Goal: Task Accomplishment & Management: Manage account settings

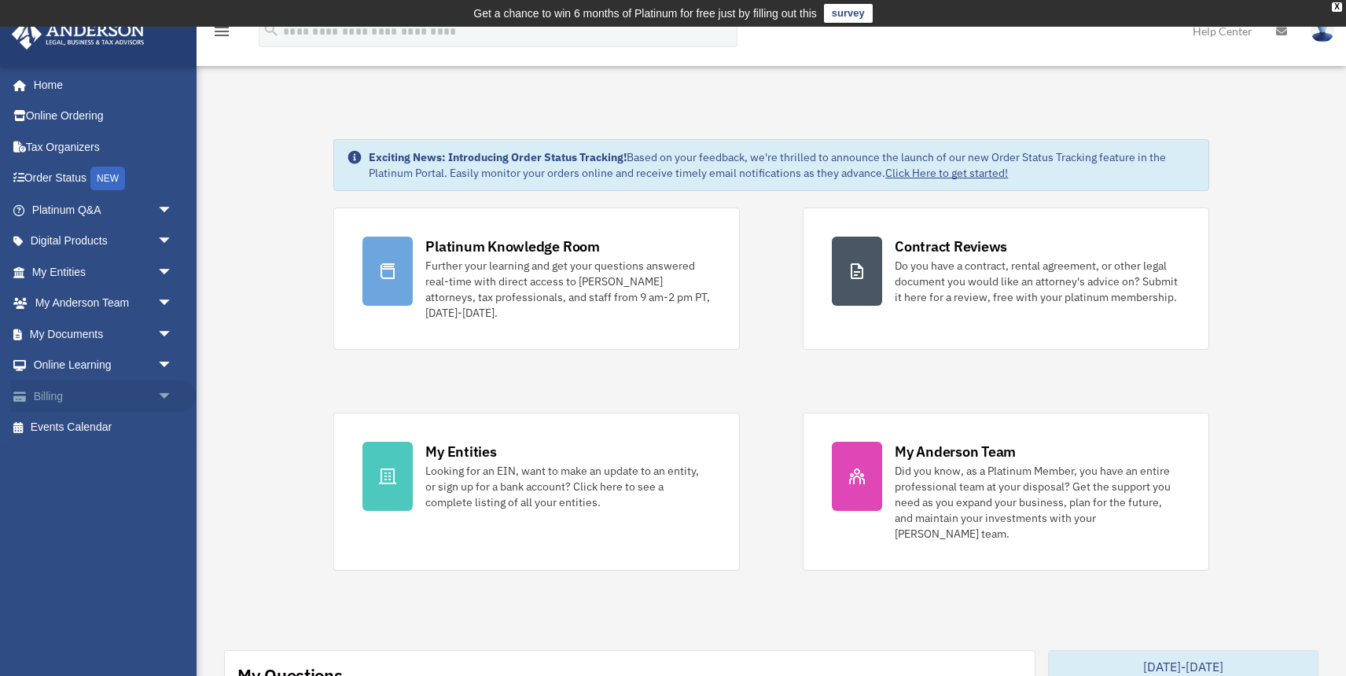
click at [71, 392] on link "Billing arrow_drop_down" at bounding box center [104, 396] width 186 height 31
click at [164, 395] on span "arrow_drop_down" at bounding box center [172, 397] width 31 height 32
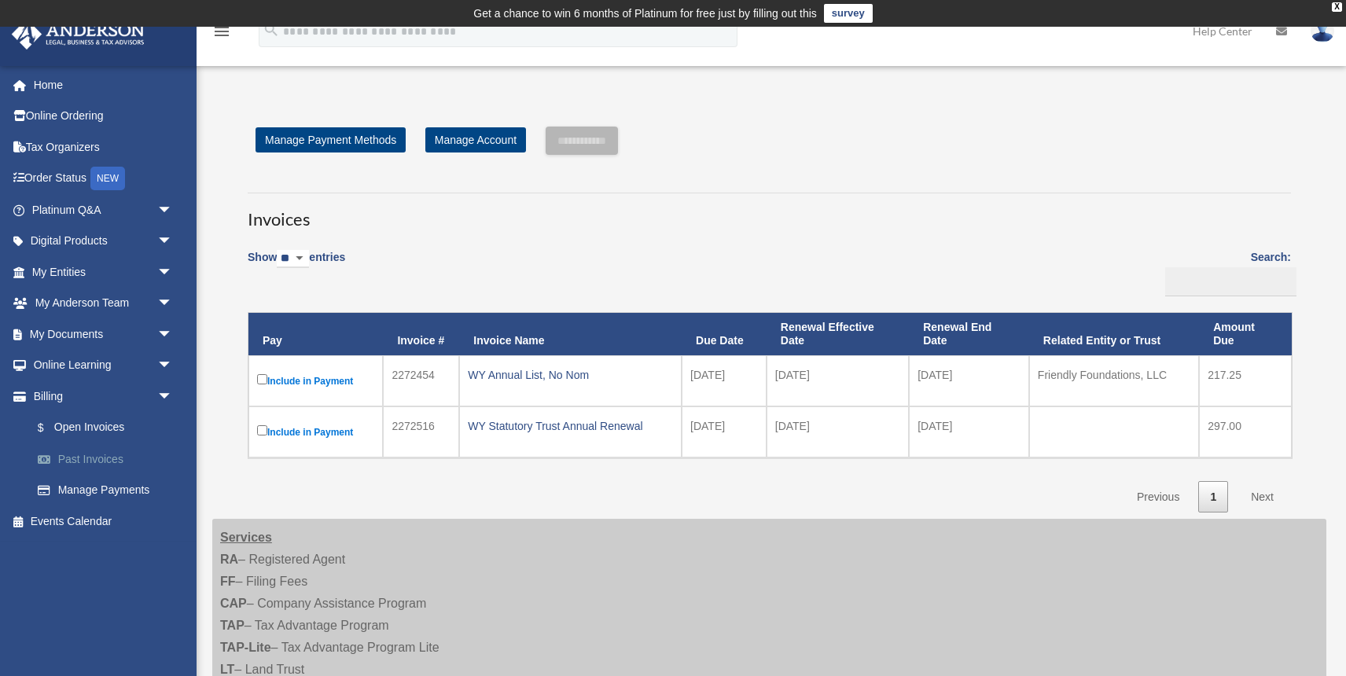
click at [101, 455] on link "Past Invoices" at bounding box center [109, 459] width 175 height 31
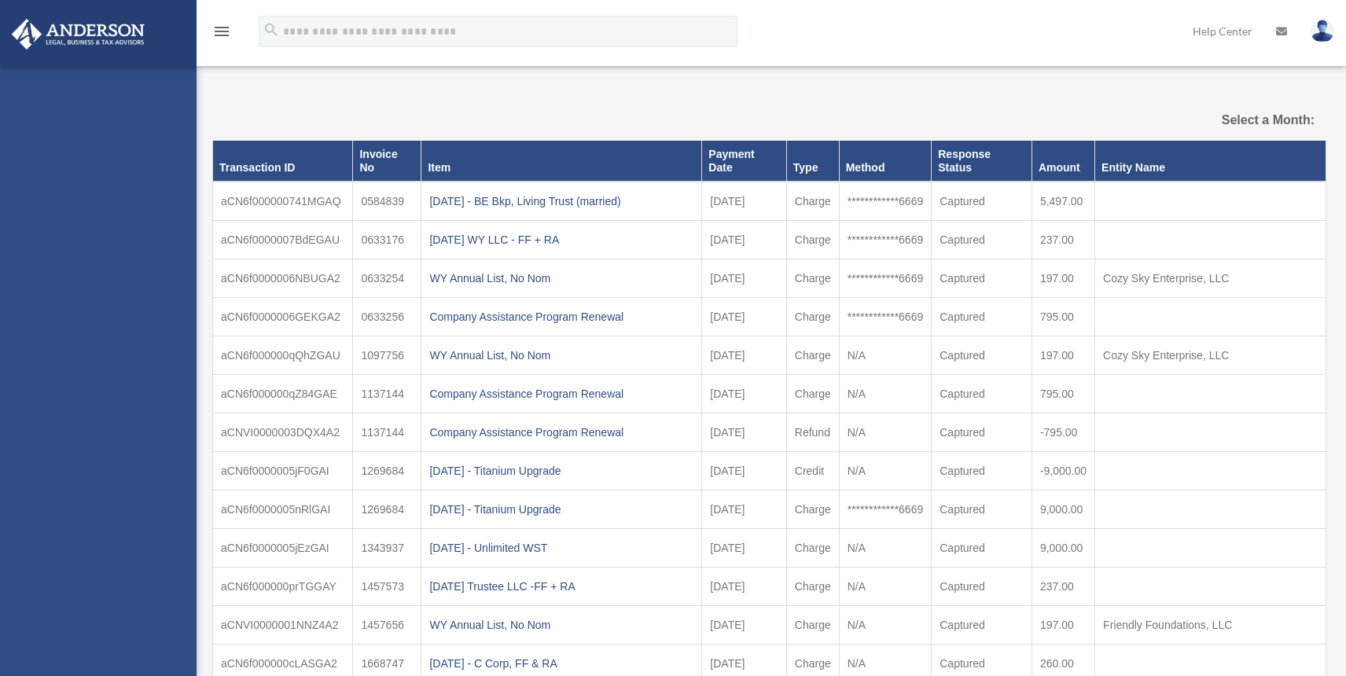
select select
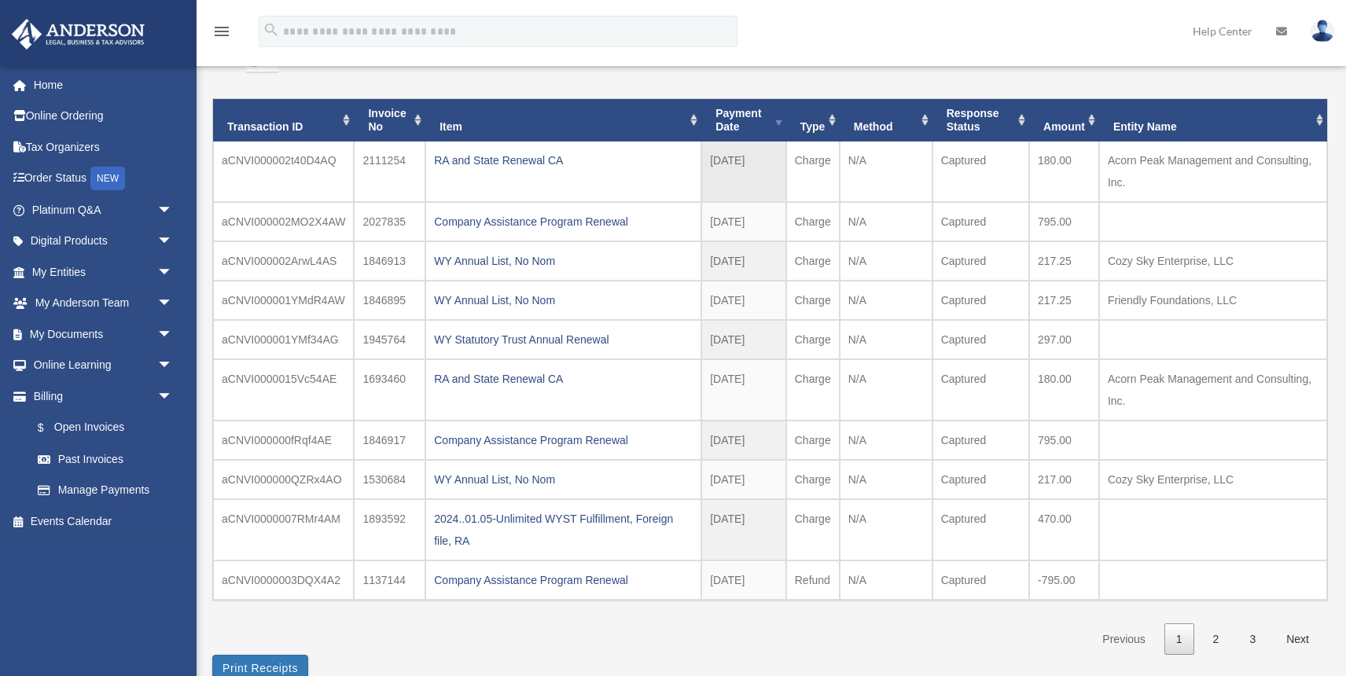
scroll to position [122, 0]
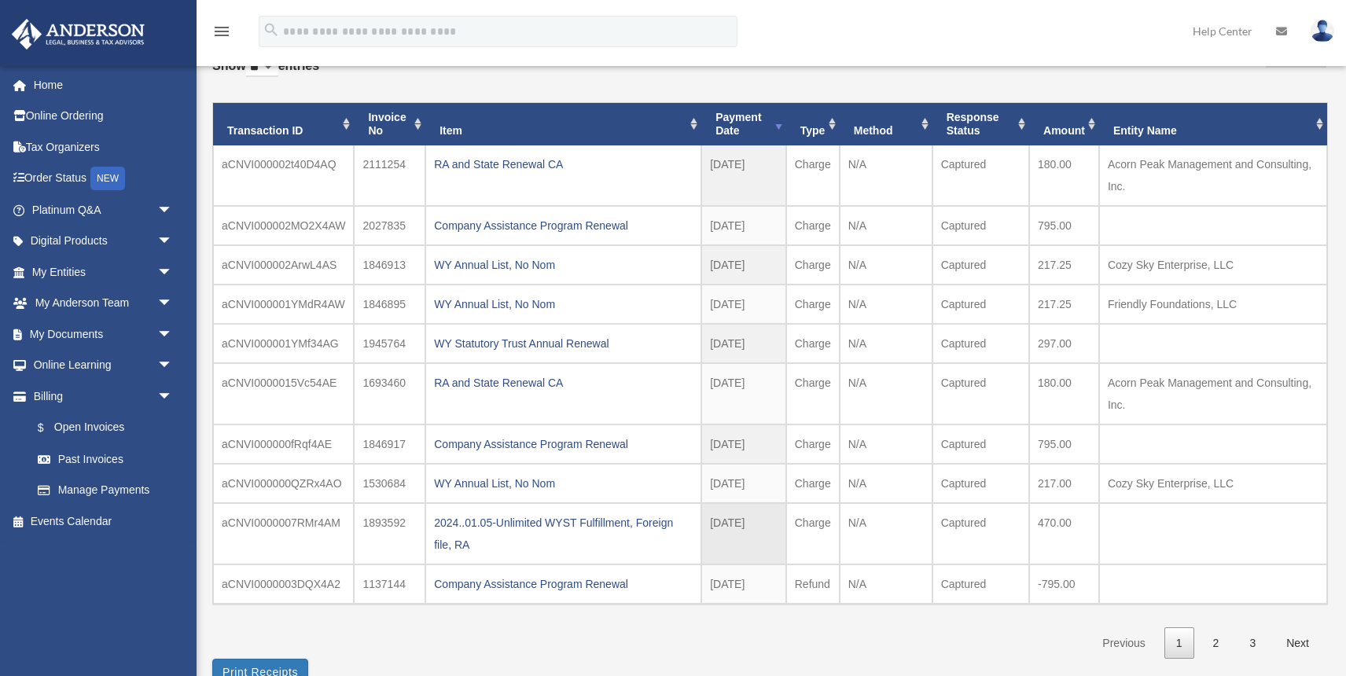
drag, startPoint x: 1086, startPoint y: 525, endPoint x: 1035, endPoint y: 526, distance: 51.1
click at [1035, 206] on td "470.00" at bounding box center [1065, 176] width 70 height 61
copy td "470.00"
click at [580, 525] on div "2024..01.05-Unlimited WYST Fulfillment, Foreign file, RA" at bounding box center [563, 534] width 259 height 44
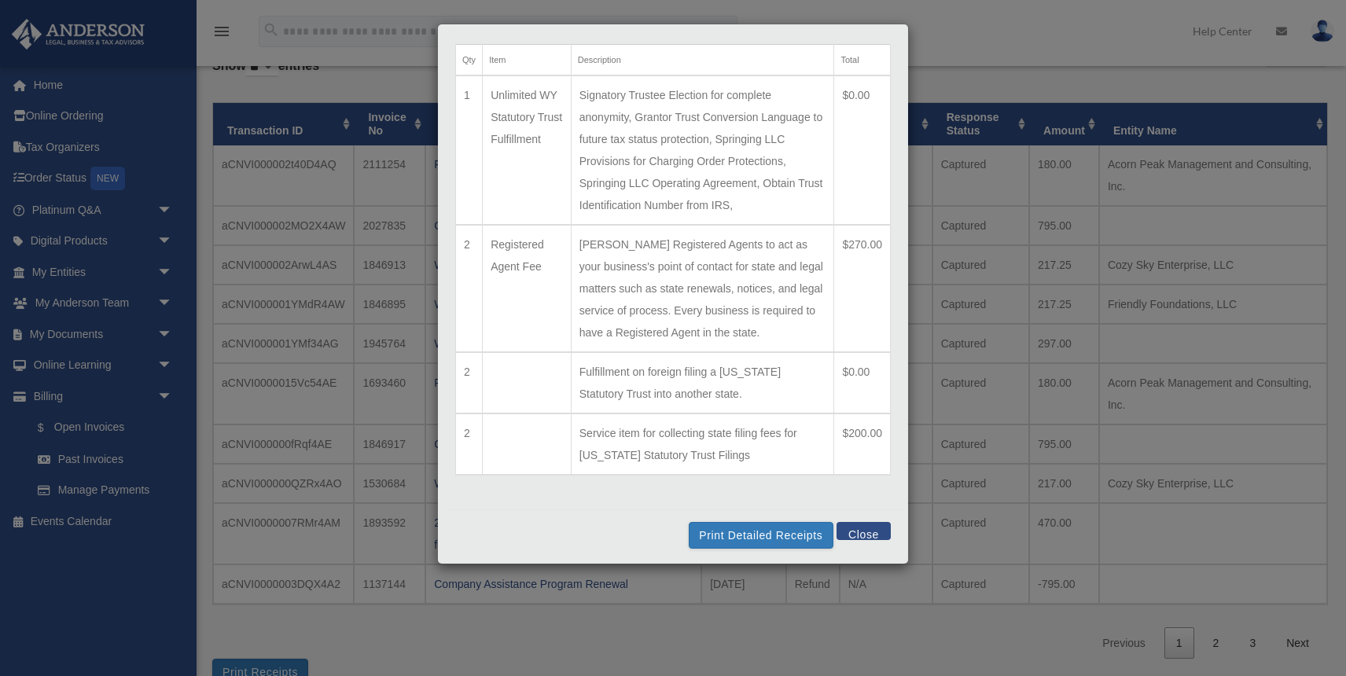
scroll to position [63, 0]
click at [866, 529] on button "Close" at bounding box center [864, 529] width 54 height 18
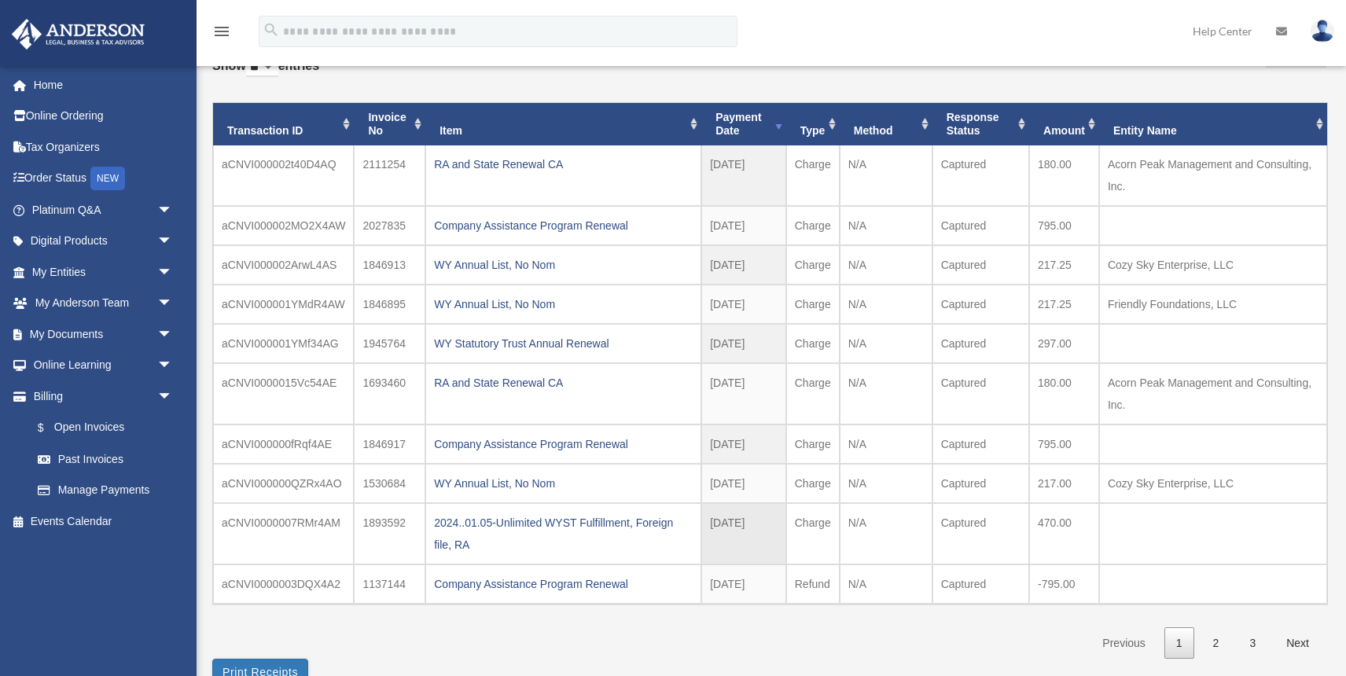
drag, startPoint x: 221, startPoint y: 292, endPoint x: 1124, endPoint y: 531, distance: 934.0
click at [1124, 531] on tbody "aCNVI000002t40D4AQ 2111254 RA and State Renewal CA" at bounding box center [770, 375] width 1114 height 459
copy tbody "aCNVI000001YMdR4AW 1846895 WY Annual List, No Nom 2024-11-15 2024 - Nov Charge …"
